Goal: Information Seeking & Learning: Learn about a topic

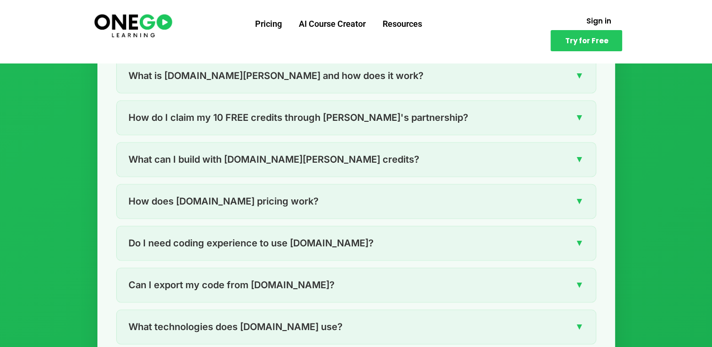
scroll to position [1318, 0]
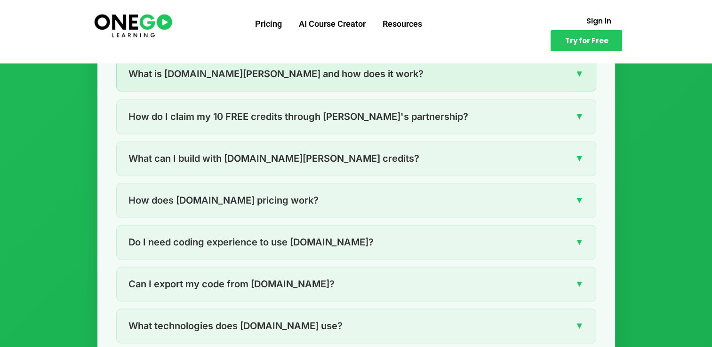
click at [395, 86] on div "What is [DOMAIN_NAME][PERSON_NAME] and how does it work? ▼" at bounding box center [356, 74] width 479 height 34
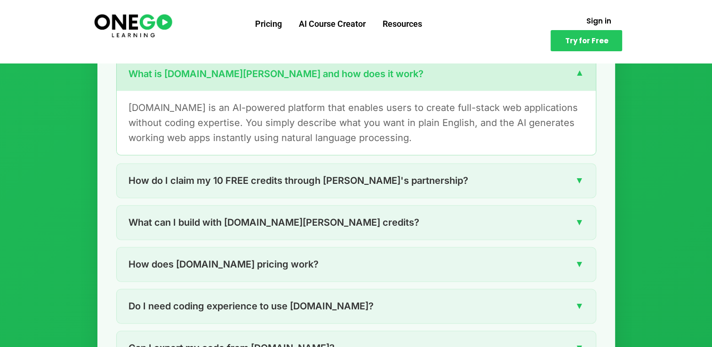
click at [403, 81] on div "What is [DOMAIN_NAME][PERSON_NAME] and how does it work? ▼" at bounding box center [356, 74] width 479 height 34
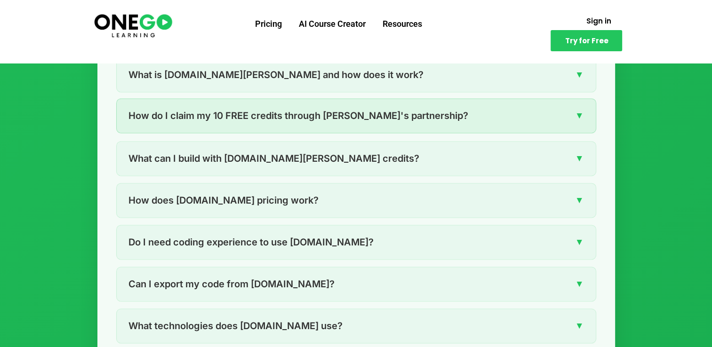
click at [384, 115] on span "How do I claim my 10 FREE credits through [PERSON_NAME]'s partnership?" at bounding box center [298, 115] width 340 height 15
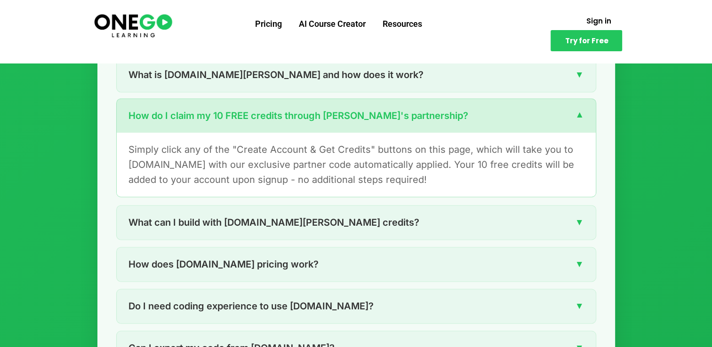
click at [379, 118] on span "How do I claim my 10 FREE credits through [PERSON_NAME]'s partnership?" at bounding box center [298, 115] width 340 height 15
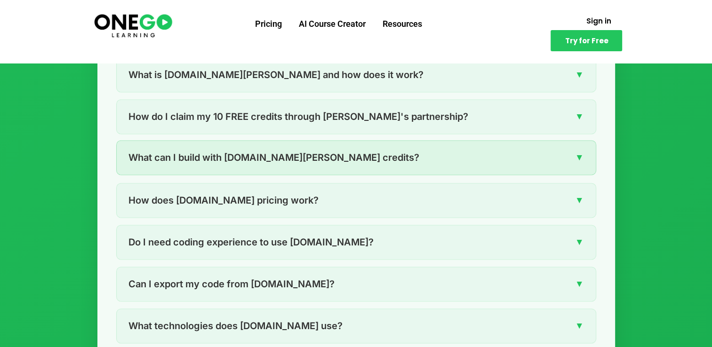
click at [342, 156] on div "What can I build with [DOMAIN_NAME][PERSON_NAME] credits? ▼" at bounding box center [356, 158] width 479 height 34
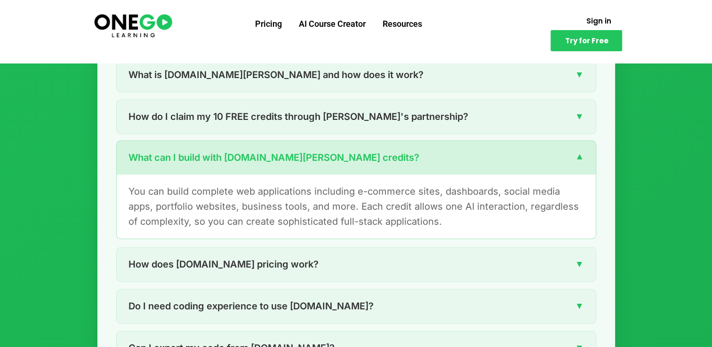
click at [339, 156] on div "What can I build with [DOMAIN_NAME][PERSON_NAME] credits? ▼" at bounding box center [356, 158] width 479 height 34
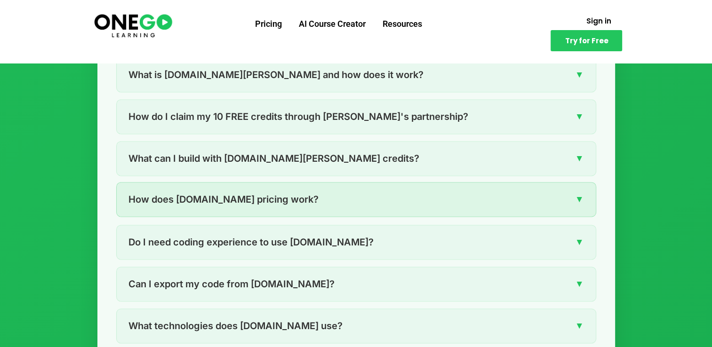
click at [314, 199] on div "How does [DOMAIN_NAME] pricing work? ▼" at bounding box center [356, 200] width 479 height 34
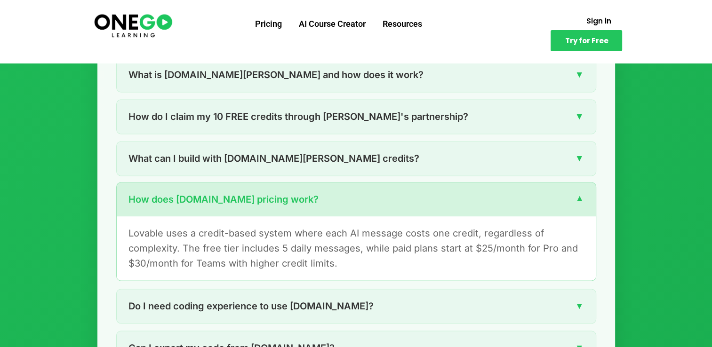
click at [312, 202] on div "How does [DOMAIN_NAME] pricing work? ▼" at bounding box center [356, 200] width 479 height 34
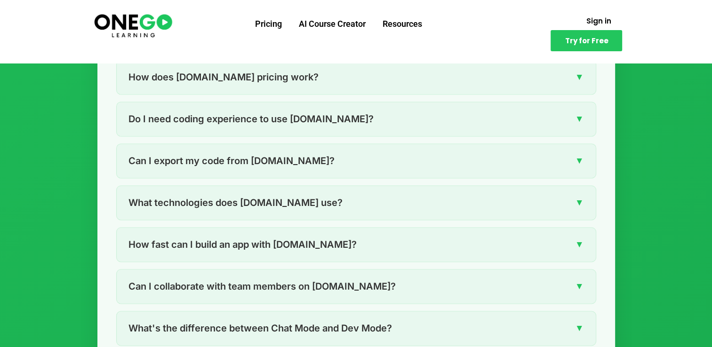
scroll to position [1487, 0]
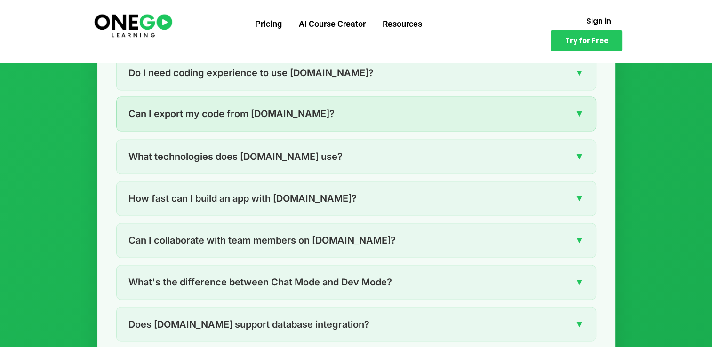
click at [237, 110] on span "Can I export my code from [DOMAIN_NAME]?" at bounding box center [231, 113] width 206 height 15
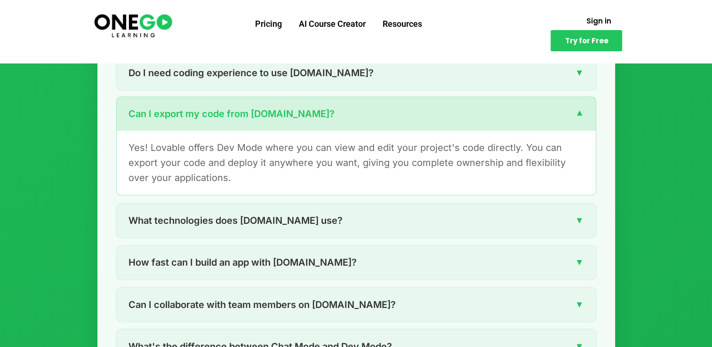
click at [237, 110] on span "Can I export my code from [DOMAIN_NAME]?" at bounding box center [231, 113] width 206 height 15
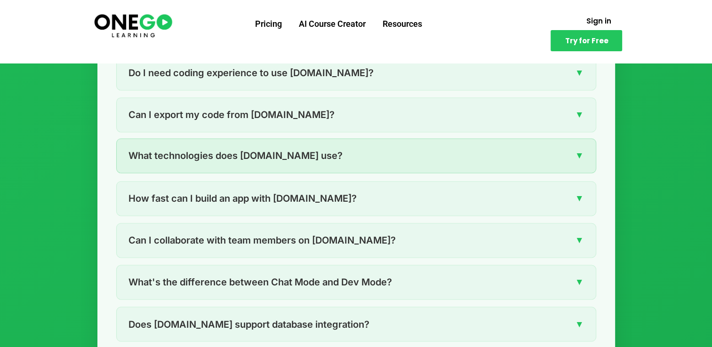
click at [251, 161] on span "What technologies does [DOMAIN_NAME] use?" at bounding box center [235, 155] width 214 height 15
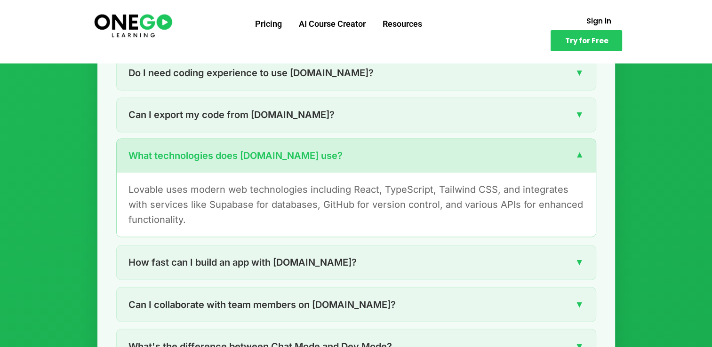
click at [251, 161] on span "What technologies does [DOMAIN_NAME] use?" at bounding box center [235, 155] width 214 height 15
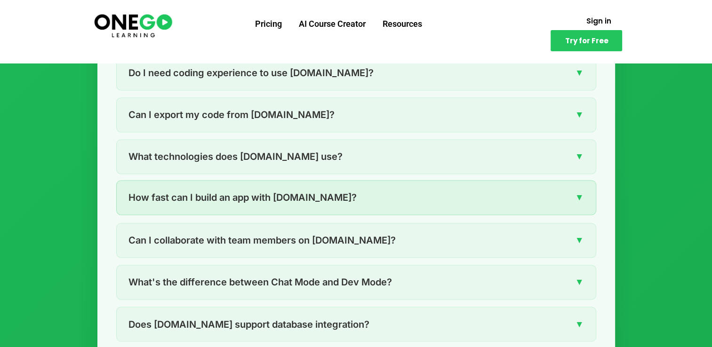
click at [253, 201] on span "How fast can I build an app with [DOMAIN_NAME]?" at bounding box center [242, 197] width 228 height 15
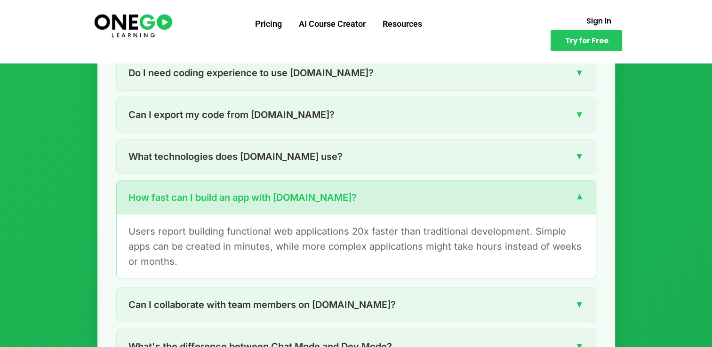
click at [253, 201] on span "How fast can I build an app with [DOMAIN_NAME]?" at bounding box center [242, 197] width 228 height 15
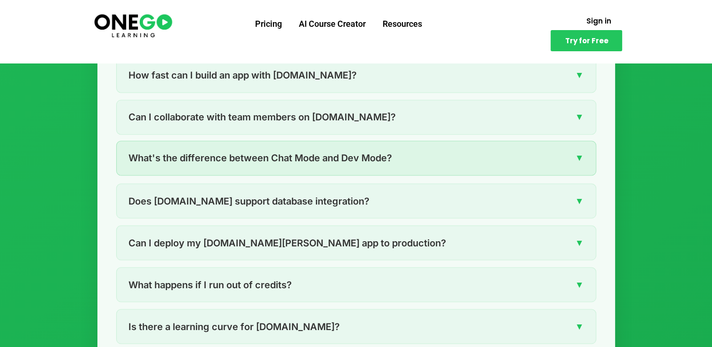
scroll to position [1732, 0]
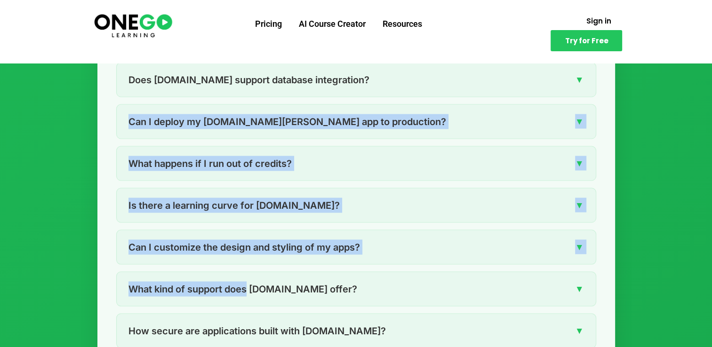
drag, startPoint x: 247, startPoint y: 283, endPoint x: 91, endPoint y: 122, distance: 224.0
drag, startPoint x: 91, startPoint y: 122, endPoint x: 96, endPoint y: 130, distance: 9.3
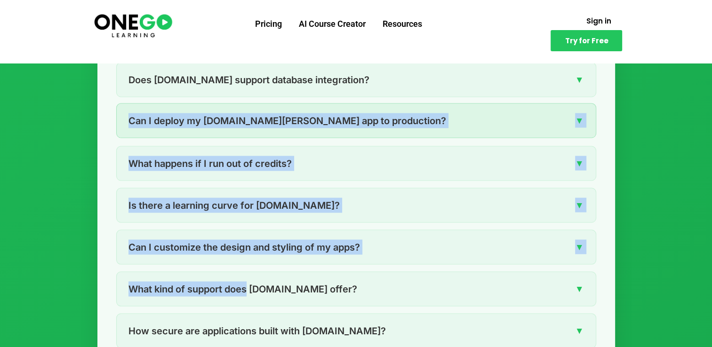
click at [130, 119] on span "Can I deploy my [DOMAIN_NAME][PERSON_NAME] app to production?" at bounding box center [287, 120] width 318 height 15
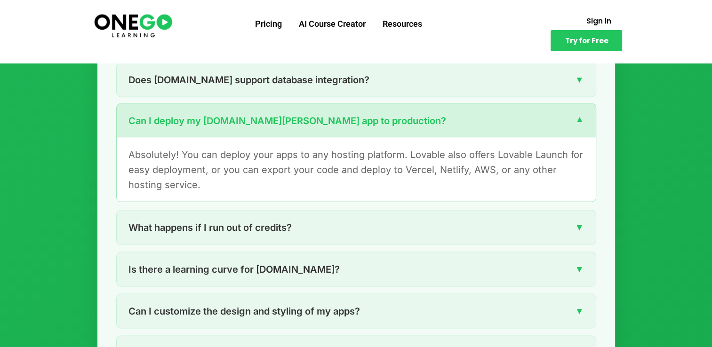
click at [127, 122] on div "Can I deploy my [DOMAIN_NAME][PERSON_NAME] app to production? ▼" at bounding box center [356, 121] width 479 height 34
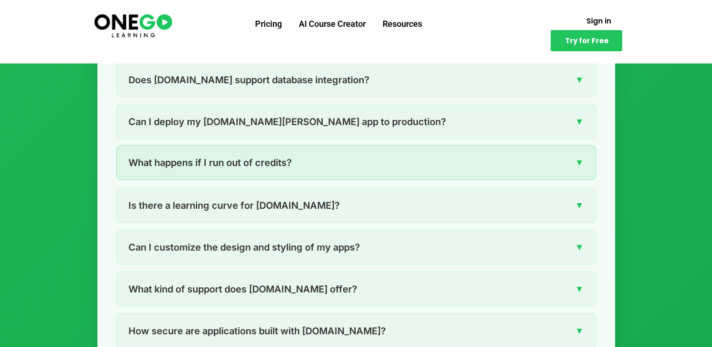
click at [171, 172] on div "What happens if I run out of credits? ▼" at bounding box center [356, 162] width 479 height 34
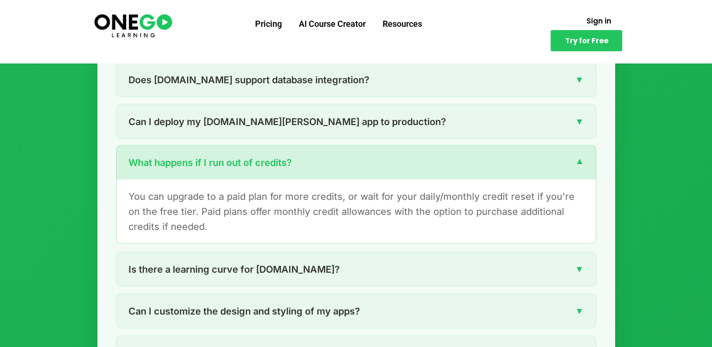
click at [171, 172] on div "What happens if I run out of credits? ▼" at bounding box center [356, 162] width 479 height 34
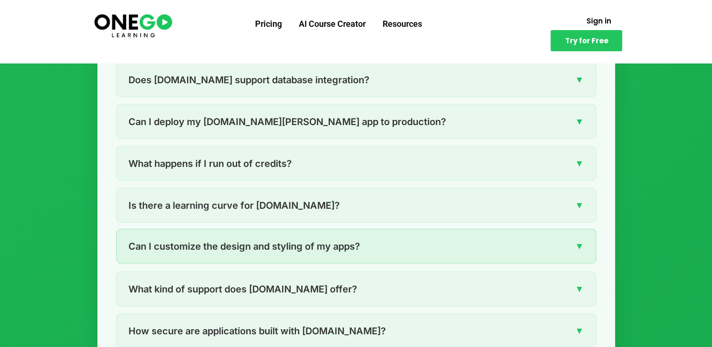
click at [176, 242] on span "Can I customize the design and styling of my apps?" at bounding box center [244, 246] width 232 height 15
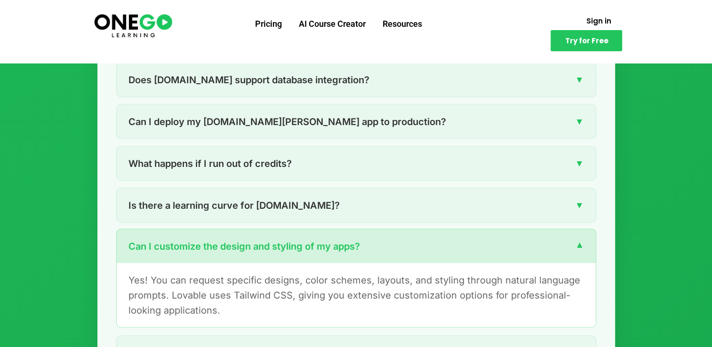
click at [170, 246] on span "Can I customize the design and styling of my apps?" at bounding box center [244, 246] width 232 height 15
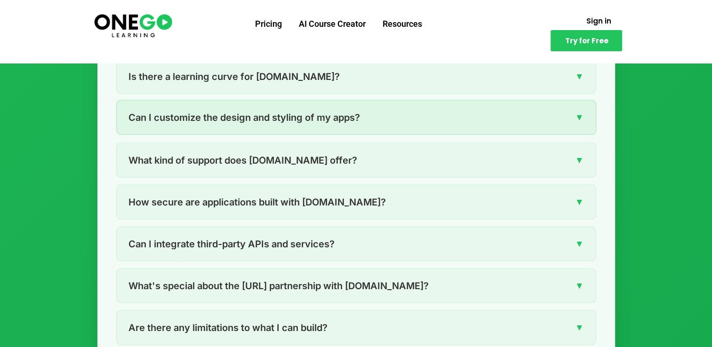
scroll to position [1920, 0]
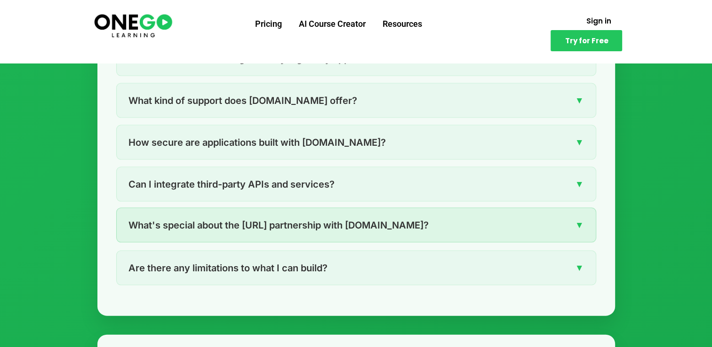
click at [239, 230] on div "What's special about the [URL] partnership with [DOMAIN_NAME]? ▼" at bounding box center [356, 226] width 479 height 34
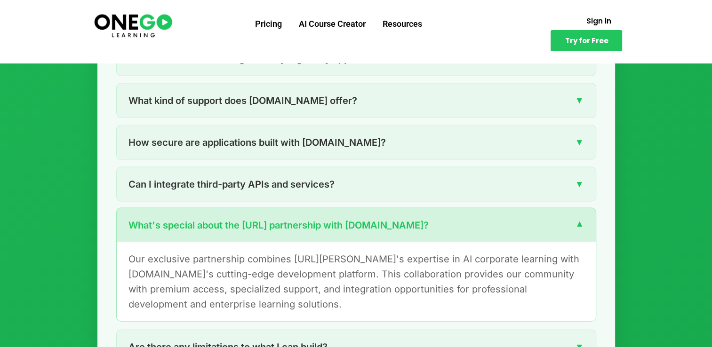
click at [239, 230] on div "What's special about the [URL] partnership with [DOMAIN_NAME]? ▼" at bounding box center [356, 226] width 479 height 34
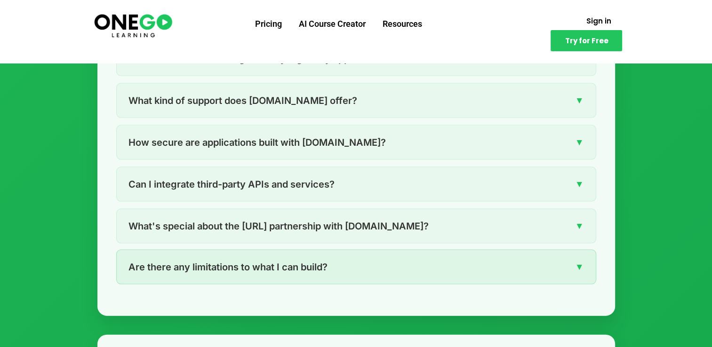
drag, startPoint x: 239, startPoint y: 260, endPoint x: 216, endPoint y: 264, distance: 22.9
click at [216, 264] on span "Are there any limitations to what I can build?" at bounding box center [227, 267] width 199 height 15
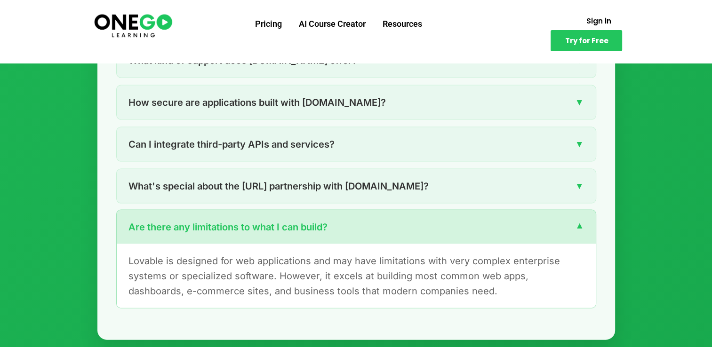
scroll to position [1958, 0]
